Goal: Task Accomplishment & Management: Complete application form

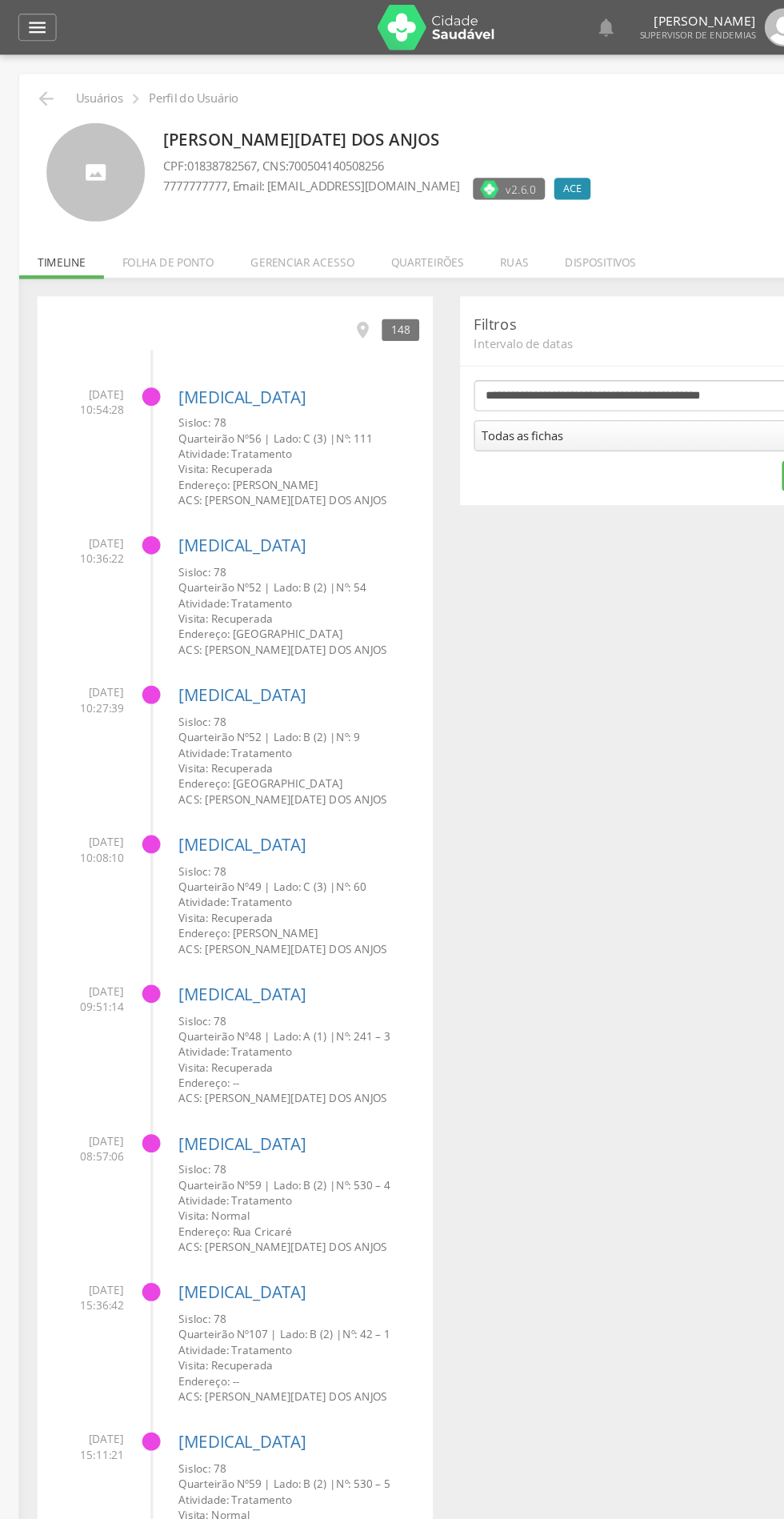
click at [403, 233] on li "Quarteirões" at bounding box center [376, 226] width 96 height 38
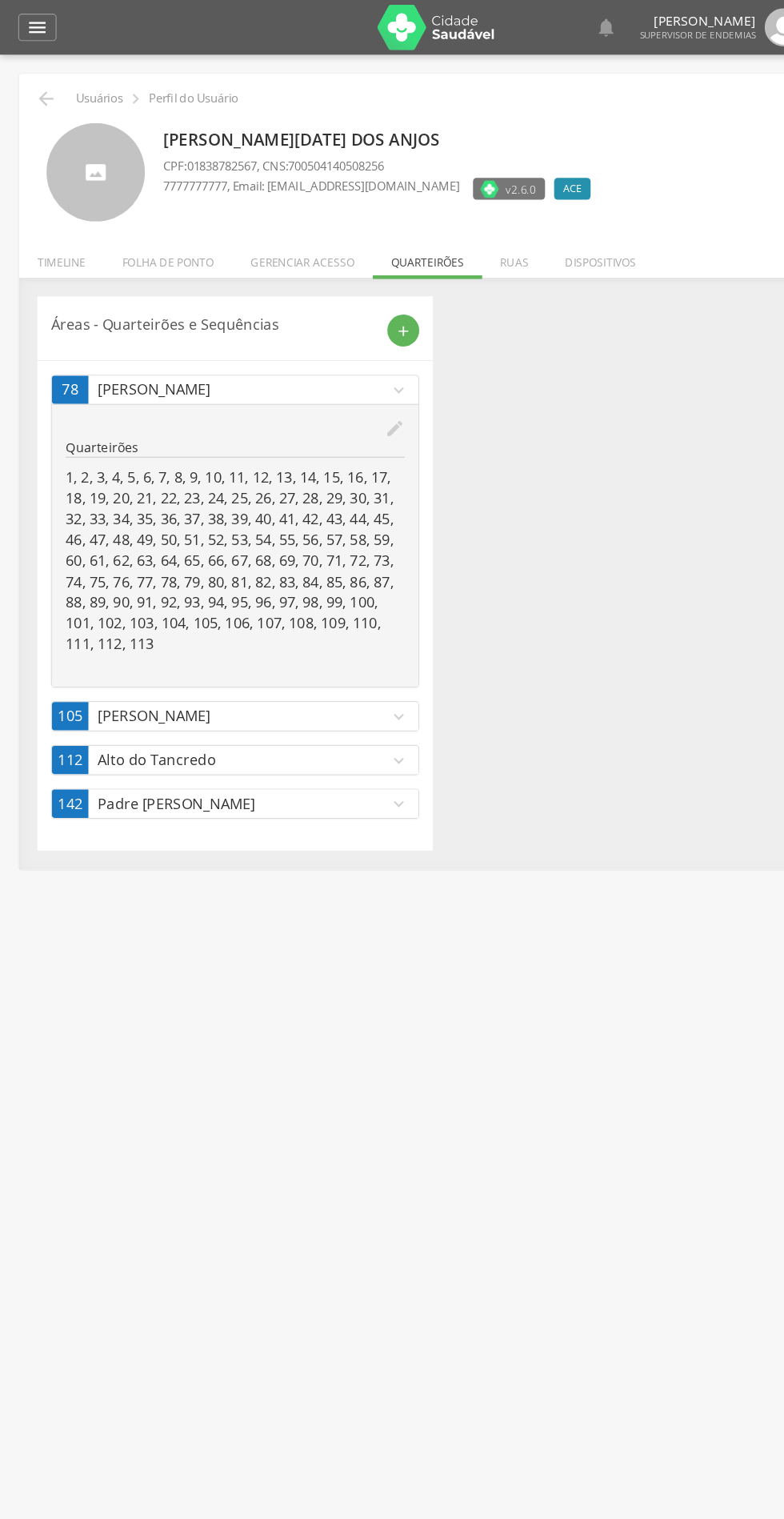
click at [360, 294] on icon "add" at bounding box center [355, 291] width 14 height 14
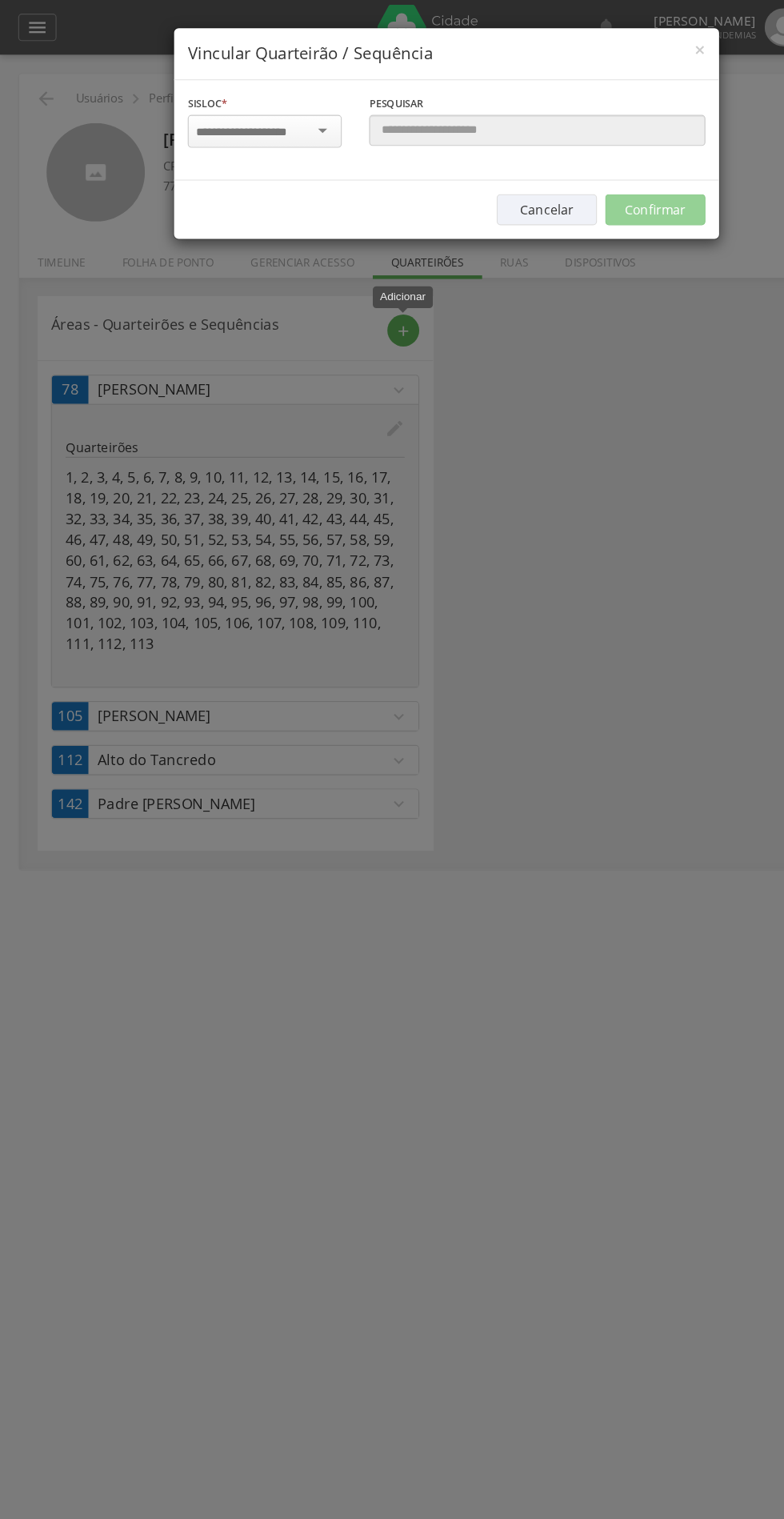
click at [235, 115] on input "select-one" at bounding box center [223, 116] width 101 height 14
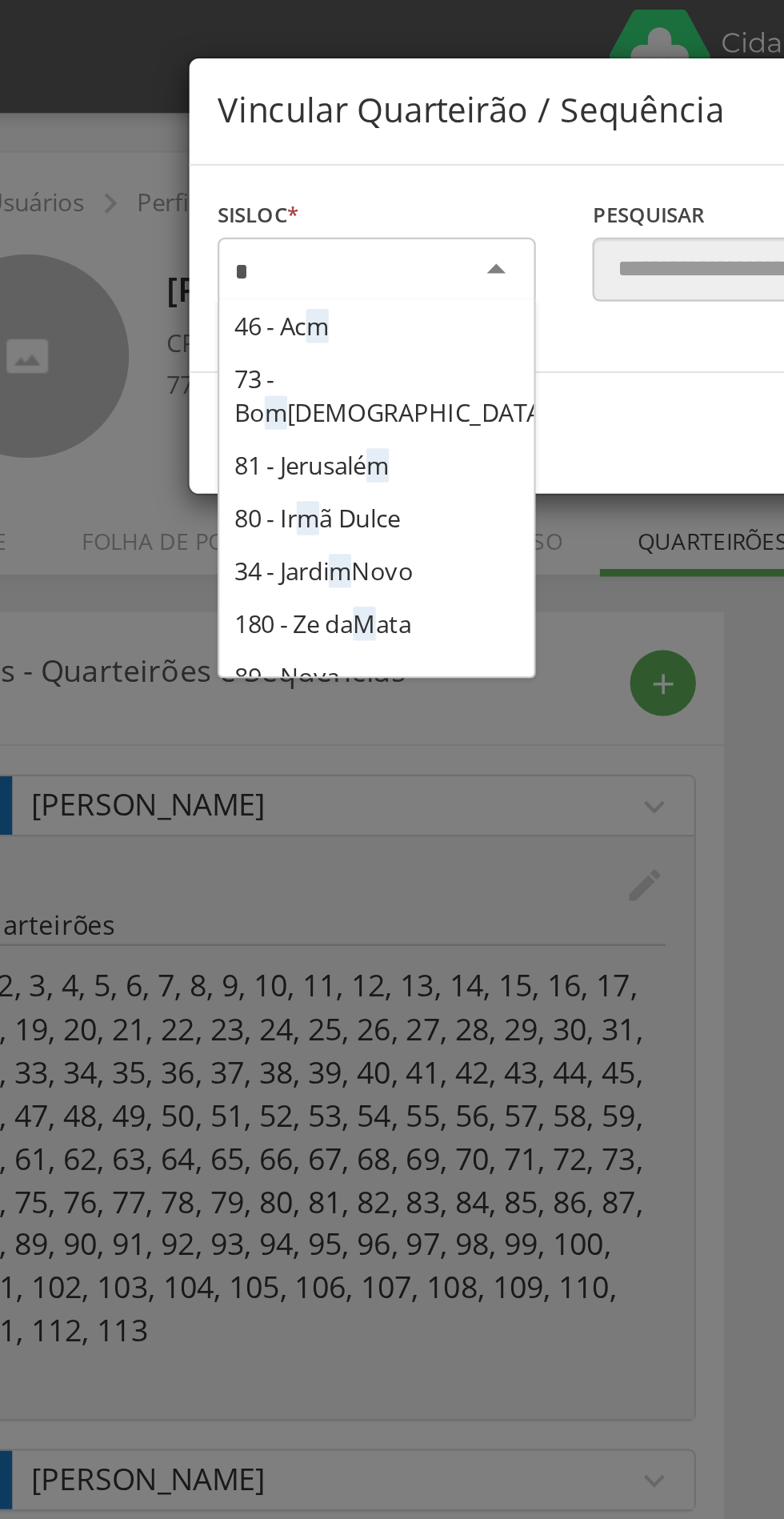
scroll to position [356, 0]
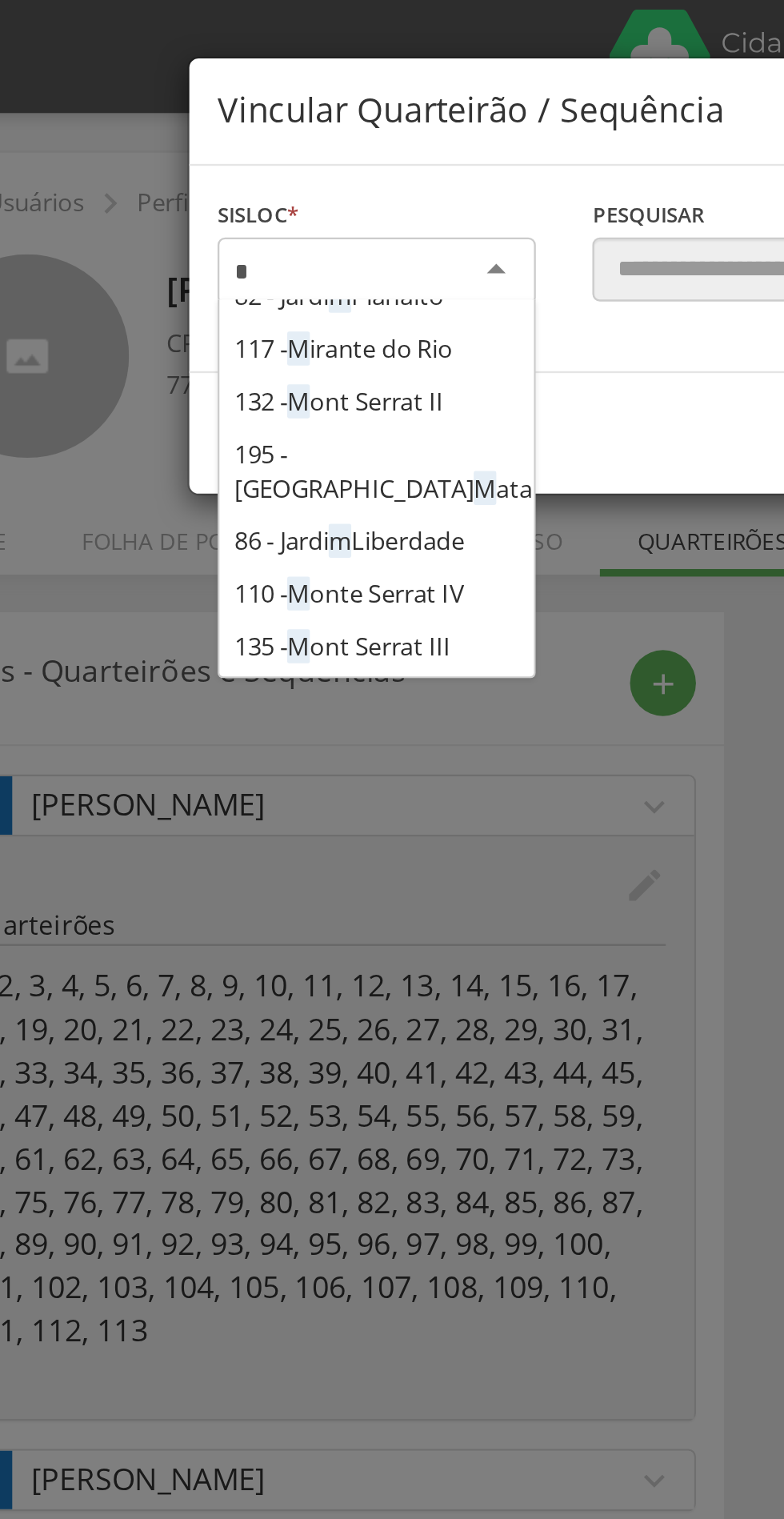
type input "**"
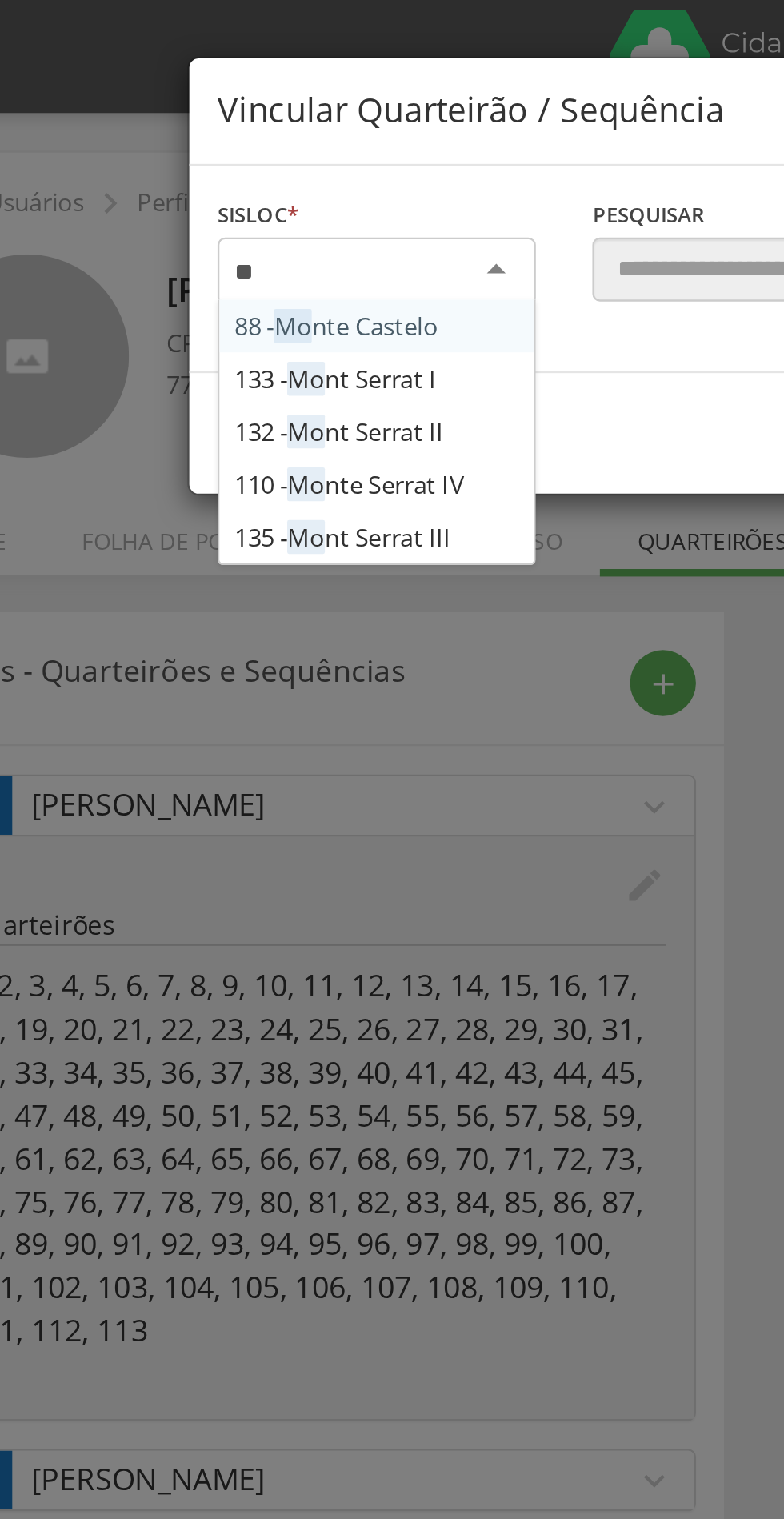
click at [246, 159] on div "Sisloc * 88 - Mo nte Castelo 133 - Mo nt Serrat I 132 - Mo nt Serrat II 110 - M…" at bounding box center [392, 115] width 478 height 88
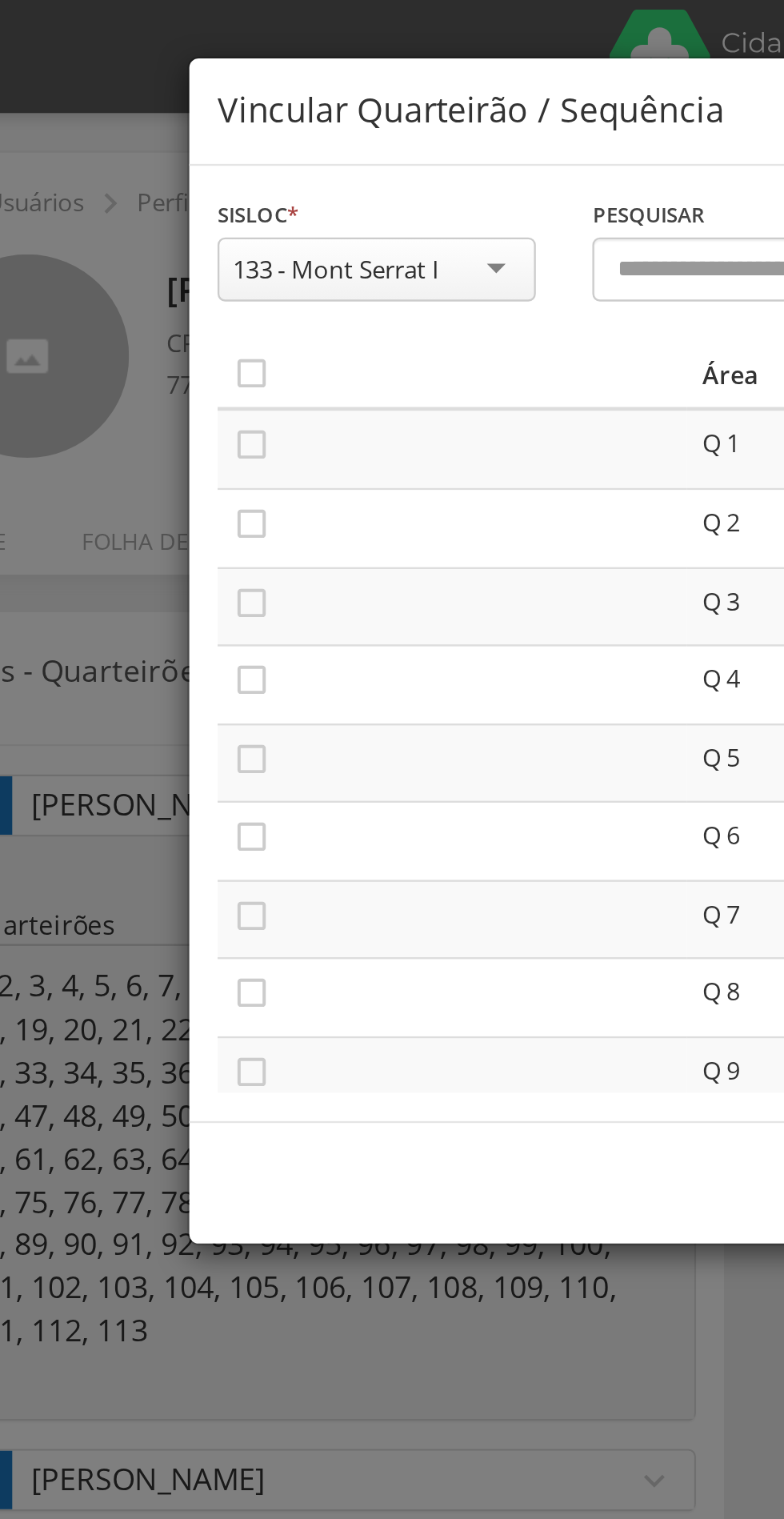
click at [175, 192] on icon "" at bounding box center [179, 189] width 16 height 16
click at [179, 226] on icon "" at bounding box center [179, 223] width 16 height 16
click at [184, 258] on icon "" at bounding box center [179, 256] width 16 height 16
click at [183, 291] on icon "" at bounding box center [179, 289] width 16 height 16
click at [179, 327] on icon "" at bounding box center [179, 323] width 16 height 16
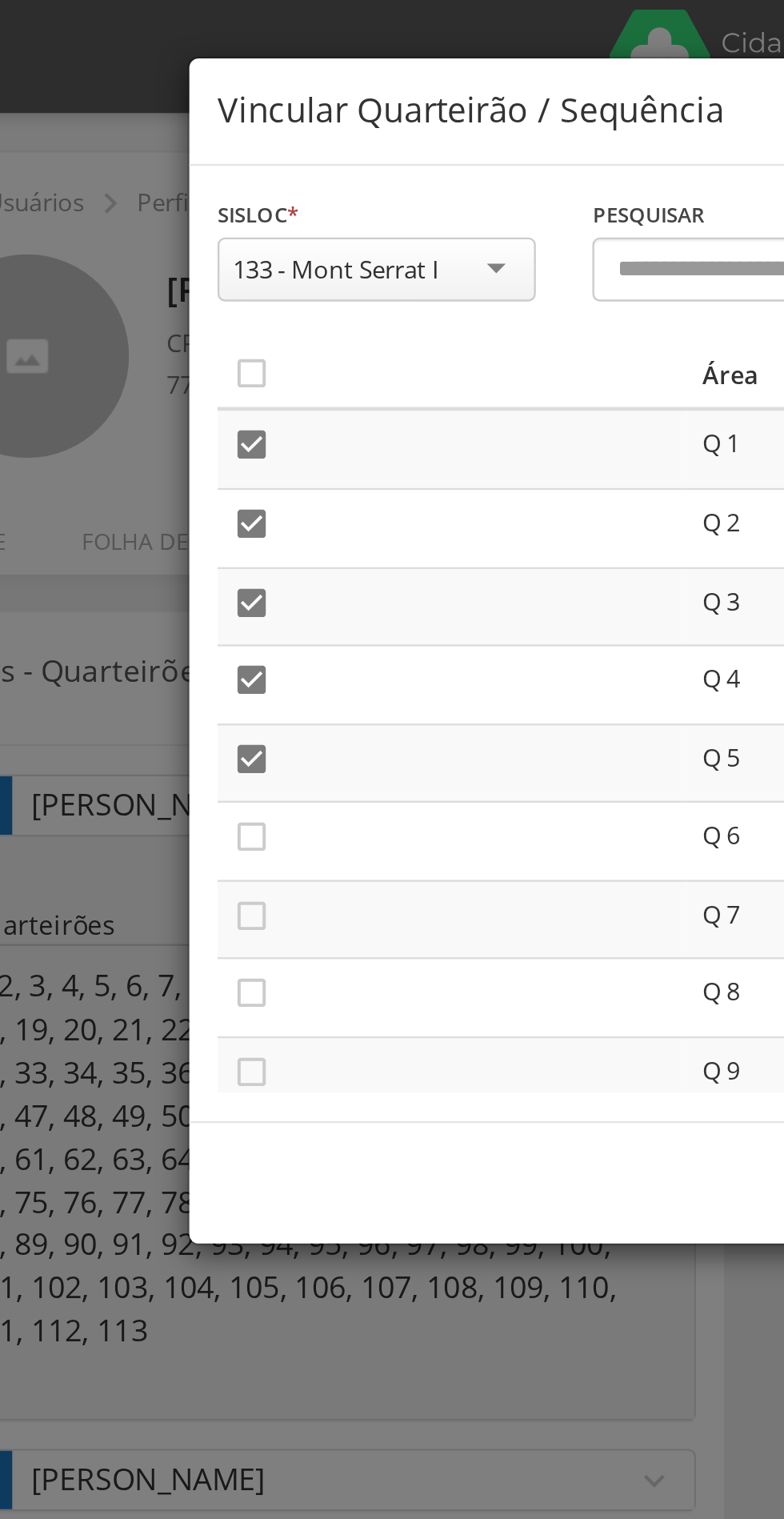
click at [186, 357] on icon "" at bounding box center [179, 356] width 16 height 16
click at [179, 410] on td "" at bounding box center [264, 425] width 199 height 34
click at [183, 437] on td "" at bounding box center [264, 425] width 199 height 34
click at [185, 389] on icon "" at bounding box center [179, 389] width 16 height 16
click at [175, 427] on icon "" at bounding box center [179, 422] width 16 height 16
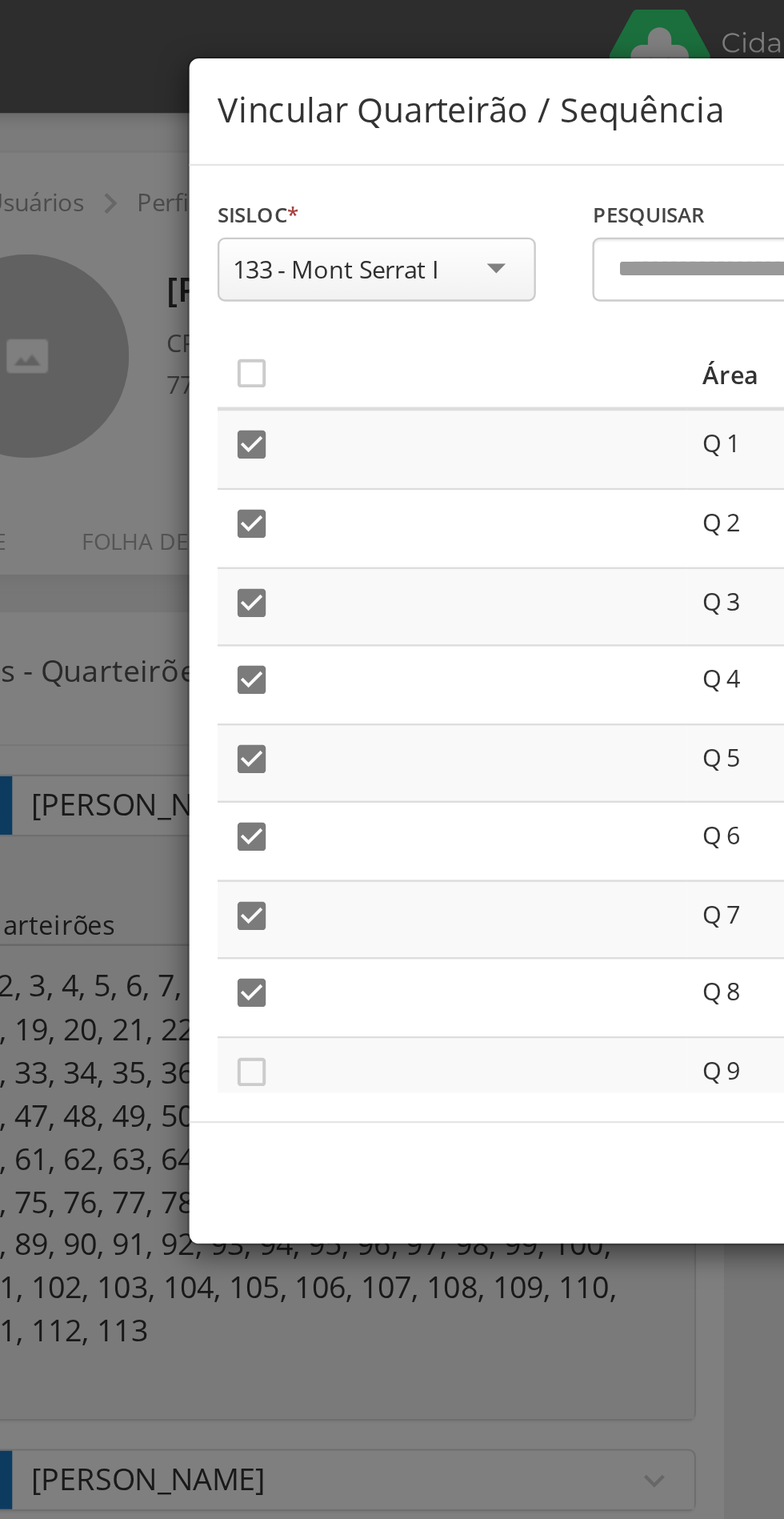
click at [185, 463] on icon "" at bounding box center [179, 456] width 16 height 16
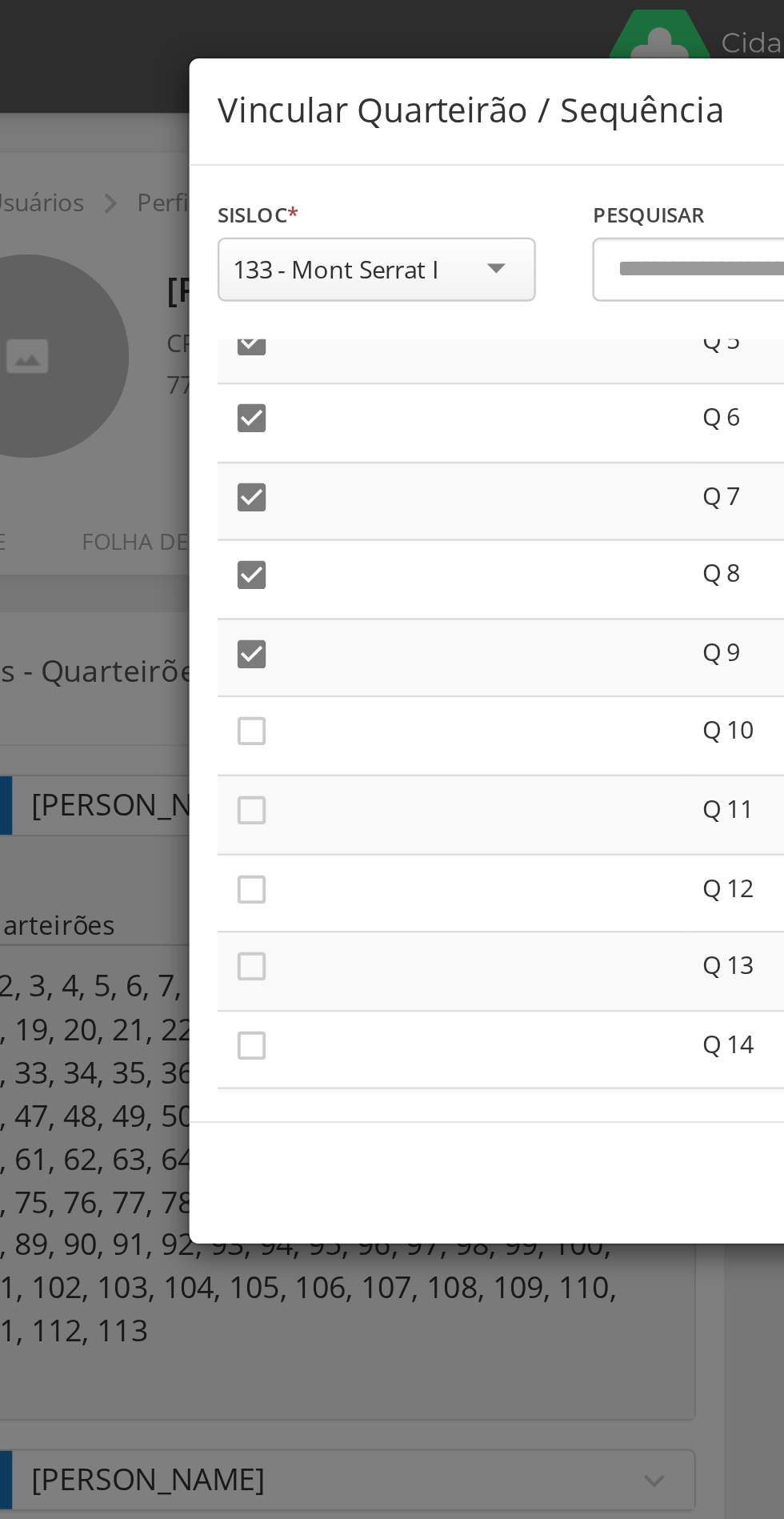
scroll to position [180, 0]
click at [179, 308] on icon "" at bounding box center [179, 308] width 16 height 16
click at [183, 342] on icon "" at bounding box center [179, 342] width 16 height 16
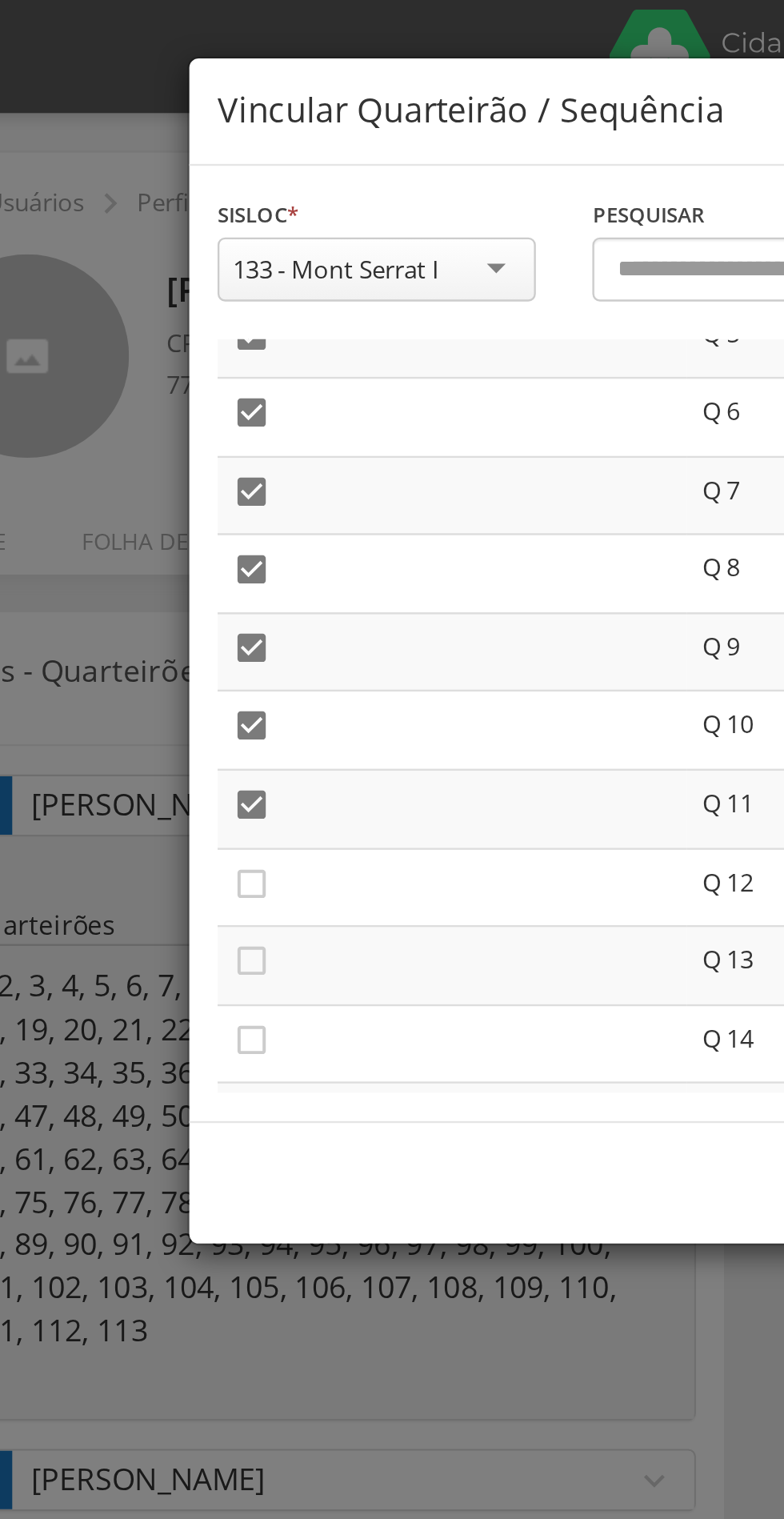
click at [176, 396] on td "" at bounding box center [264, 411] width 199 height 34
click at [179, 413] on icon "" at bounding box center [179, 409] width 16 height 16
click at [189, 464] on td "" at bounding box center [264, 477] width 199 height 34
click at [173, 448] on icon "" at bounding box center [179, 442] width 16 height 16
click at [180, 368] on icon "" at bounding box center [179, 376] width 16 height 16
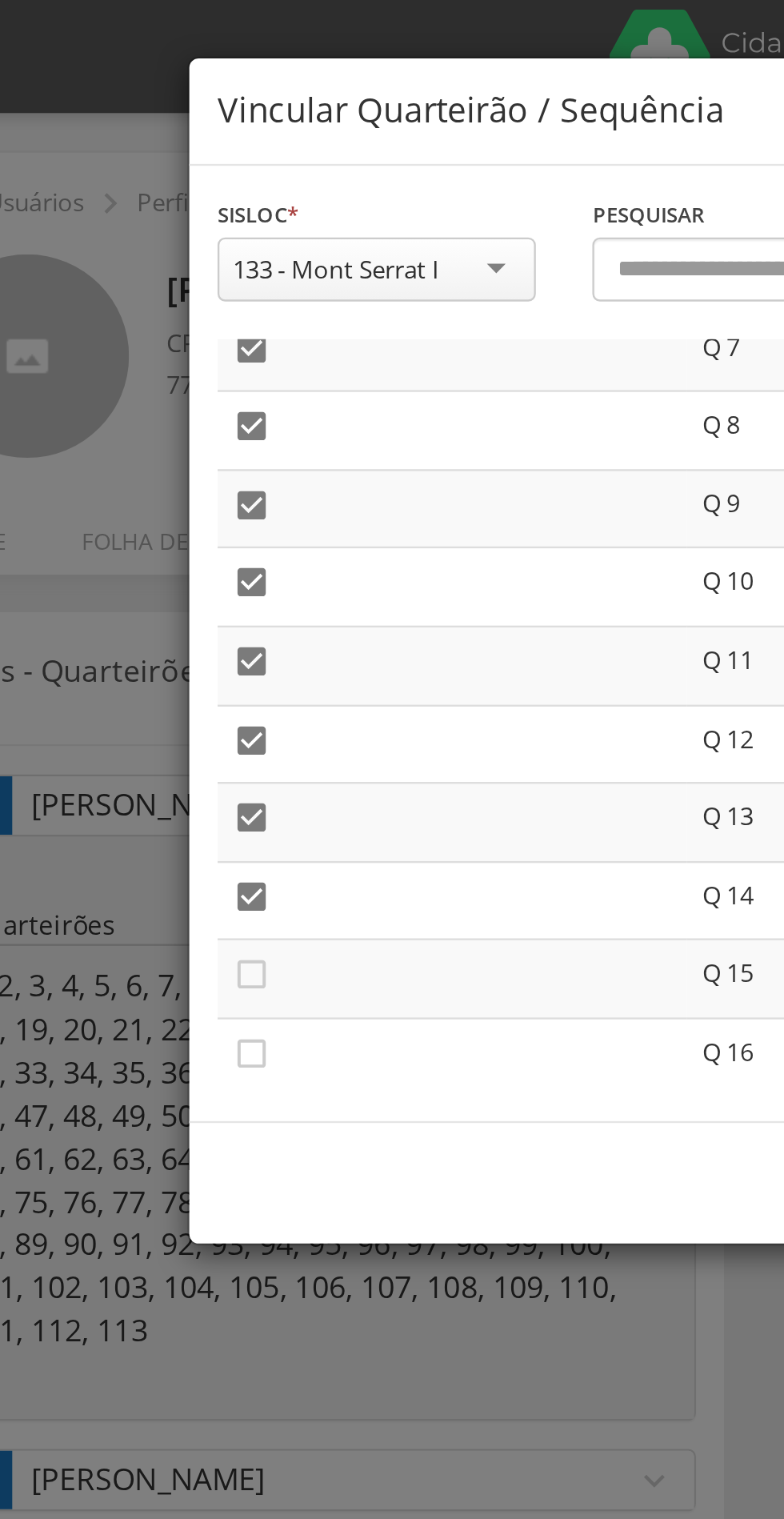
scroll to position [241, 0]
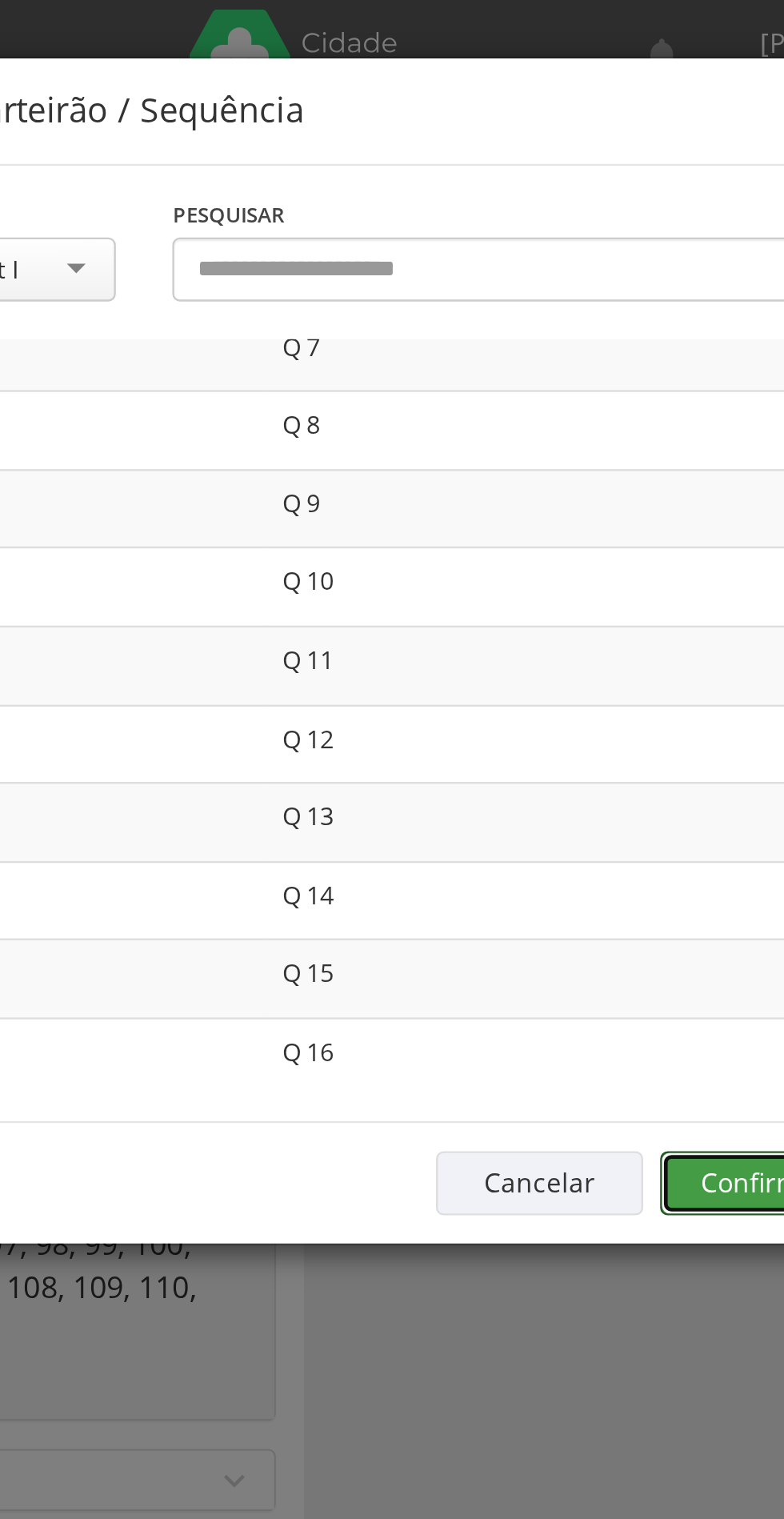
click at [561, 493] on button "Confirmar" at bounding box center [575, 502] width 88 height 27
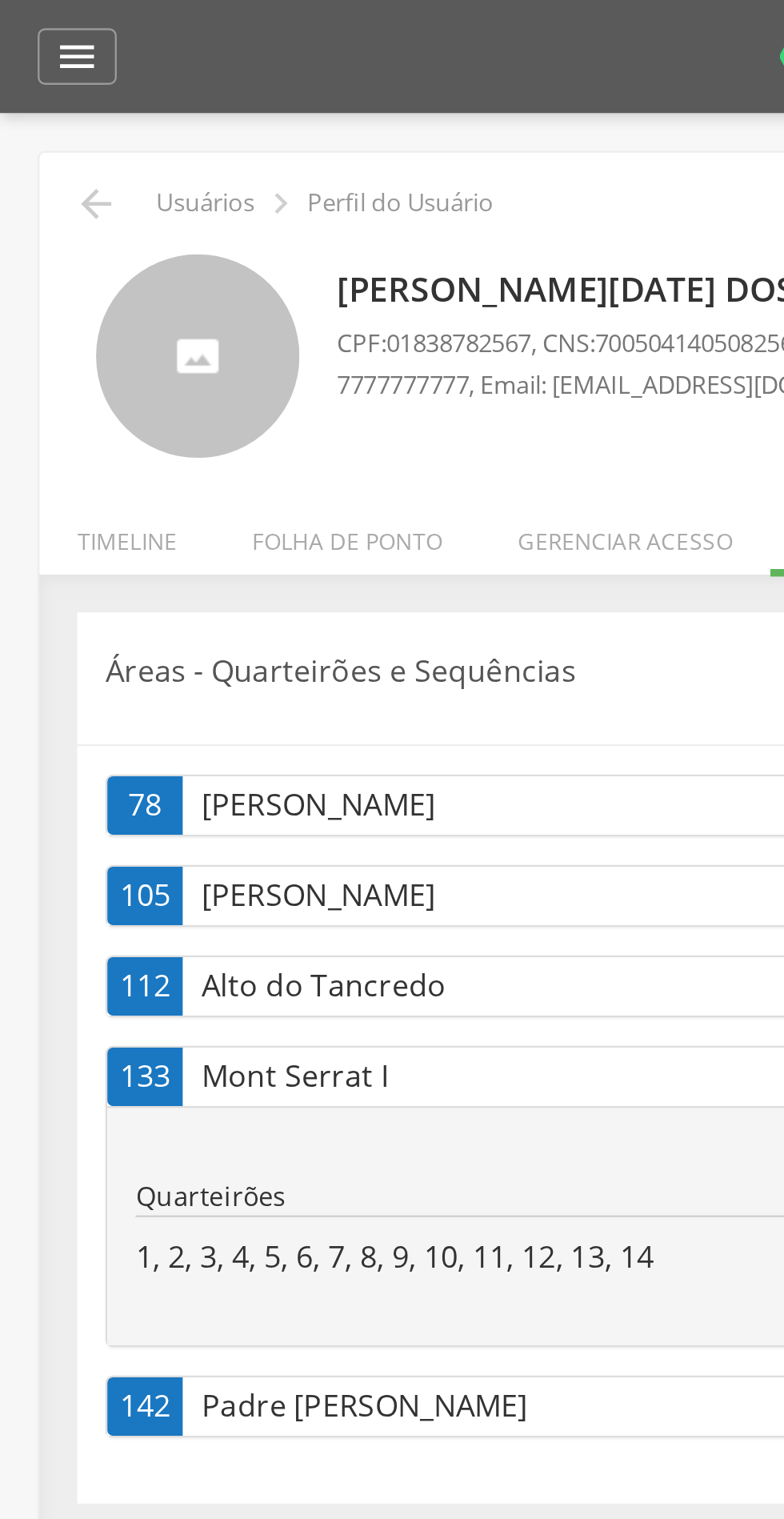
click at [46, 87] on icon "" at bounding box center [41, 87] width 19 height 19
